Goal: Find specific page/section: Find specific page/section

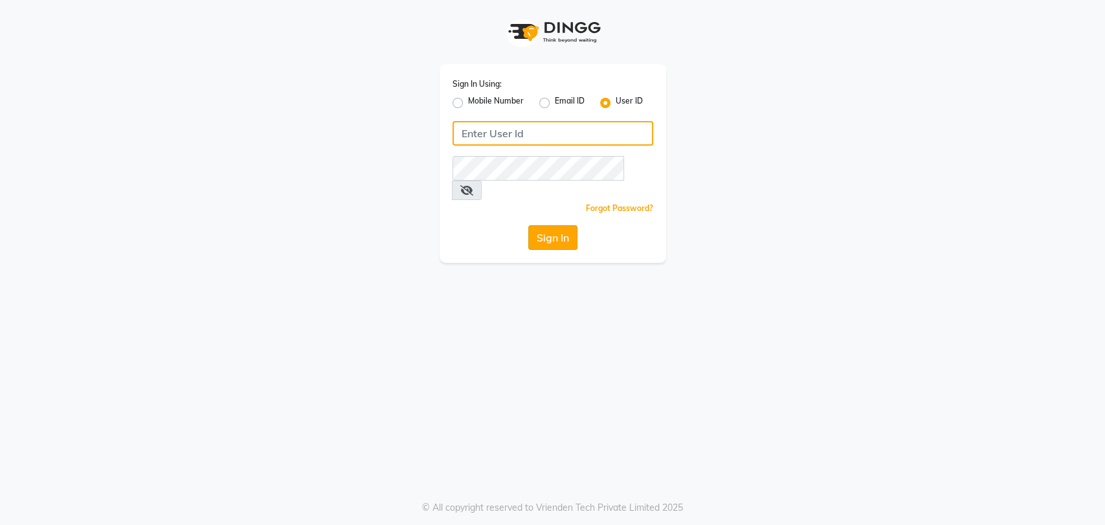
type input "glamhub"
click at [552, 225] on button "Sign In" at bounding box center [552, 237] width 49 height 25
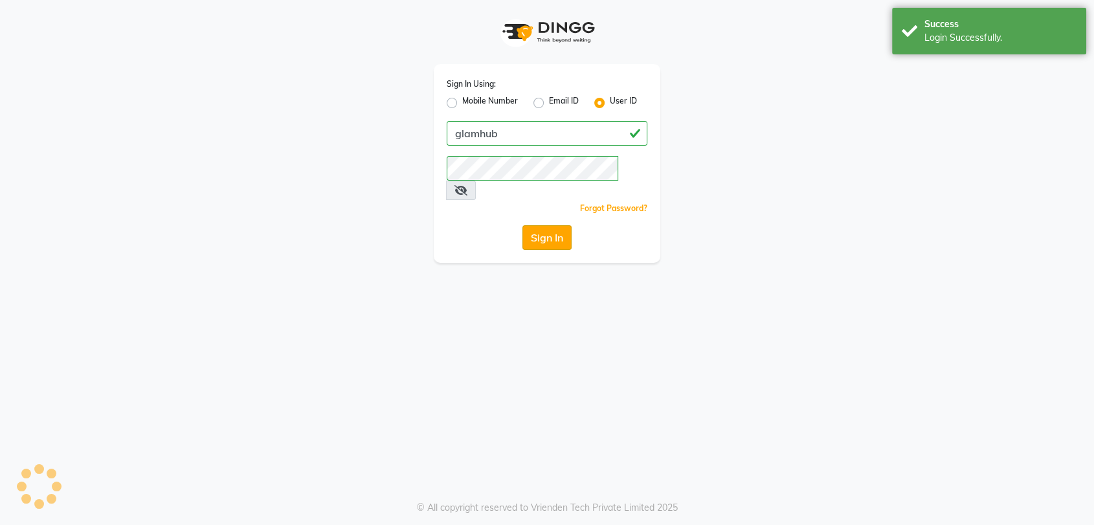
select select "service"
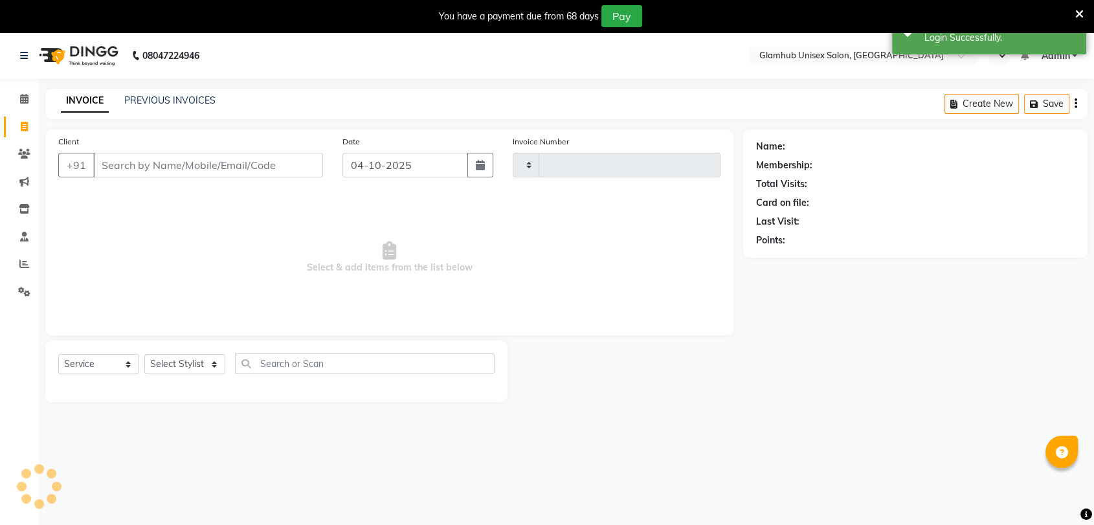
type input "1718"
select select "7771"
select select "en"
click at [145, 100] on link "PREVIOUS INVOICES" at bounding box center [169, 101] width 91 height 12
